Goal: Use online tool/utility

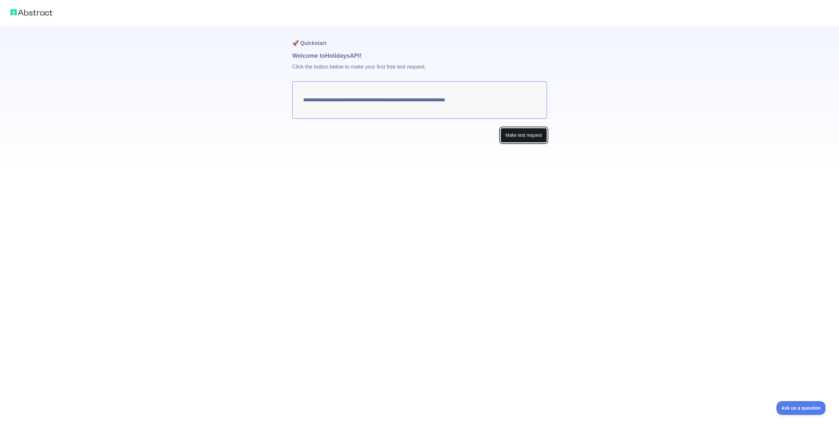
click at [531, 138] on button "Make test request" at bounding box center [523, 135] width 46 height 15
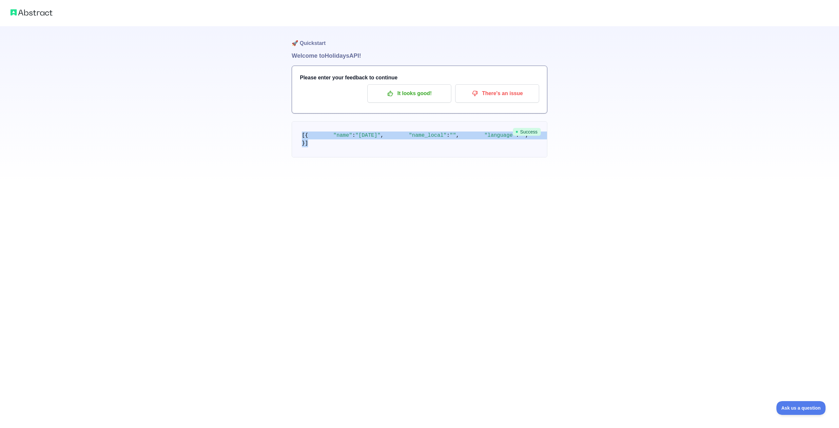
drag, startPoint x: 302, startPoint y: 136, endPoint x: 318, endPoint y: 252, distance: 117.1
click at [318, 157] on pre "[ { "name" : "[DATE]" , "name_local" : "" , "language" : "" , "description" : "…" at bounding box center [420, 139] width 256 height 36
click at [310, 157] on pre "[ { "name" : "[DATE]" , "name_local" : "" , "language" : "" , "description" : "…" at bounding box center [420, 139] width 256 height 36
drag, startPoint x: 306, startPoint y: 254, endPoint x: 298, endPoint y: 126, distance: 129.0
click at [298, 126] on pre "[ { "name" : "[DATE]" , "name_local" : "" , "language" : "" , "description" : "…" at bounding box center [420, 139] width 256 height 36
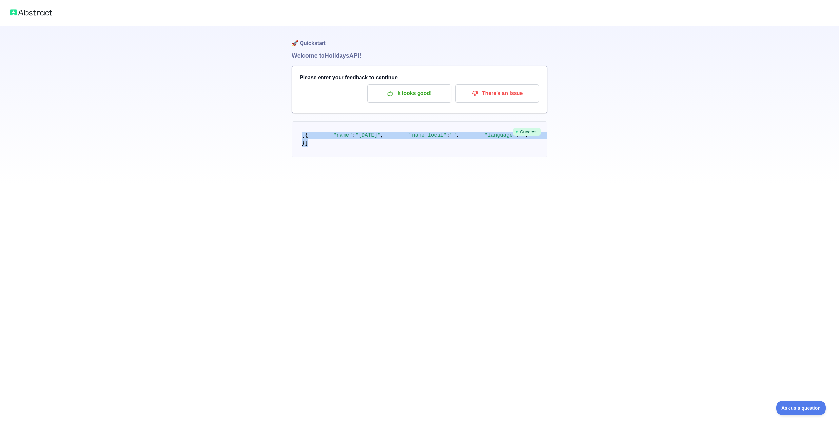
copy code "[ { "name" : "[DATE]" , "name_local" : "" , "language" : "" , "description" : "…"
click at [271, 162] on div "🚀 Quickstart Welcome to Holidays API! Please enter your feedback to continue It…" at bounding box center [419, 92] width 839 height 184
click at [393, 93] on icon "button" at bounding box center [390, 93] width 7 height 7
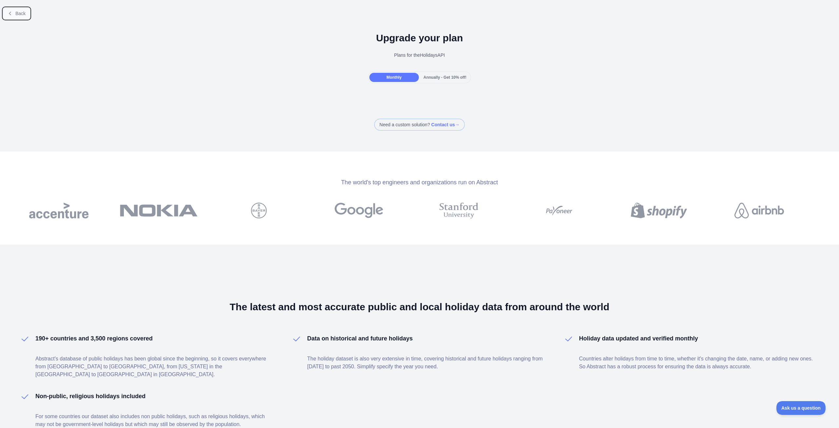
click at [23, 15] on span "Back" at bounding box center [20, 13] width 10 height 5
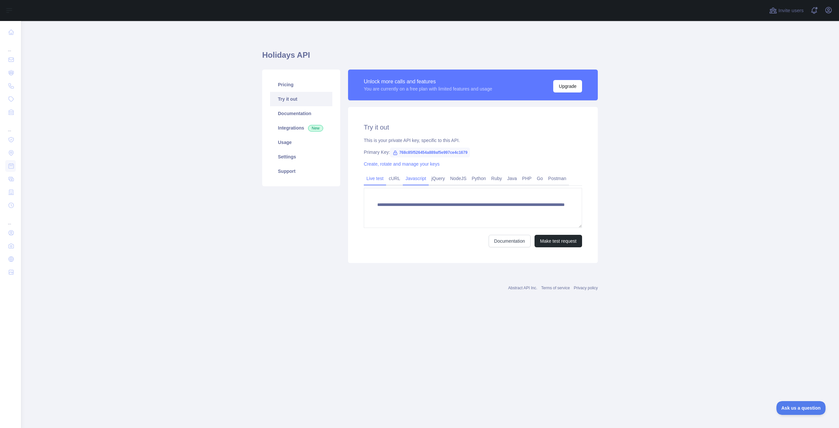
click at [414, 178] on link "Javascript" at bounding box center [416, 178] width 26 height 10
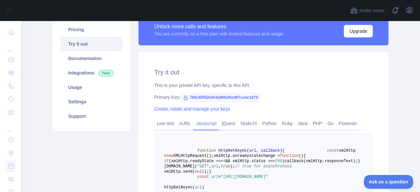
scroll to position [66, 0]
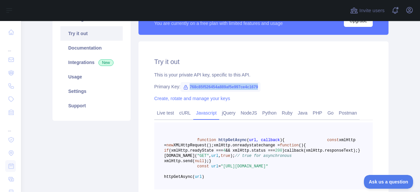
drag, startPoint x: 254, startPoint y: 86, endPoint x: 181, endPoint y: 85, distance: 72.8
click at [181, 85] on span "768c85f526454a889af5e997ce4c1679" at bounding box center [220, 87] width 80 height 10
copy span "768c85f526454a889af5e997ce4c1679"
